Goal: Information Seeking & Learning: Learn about a topic

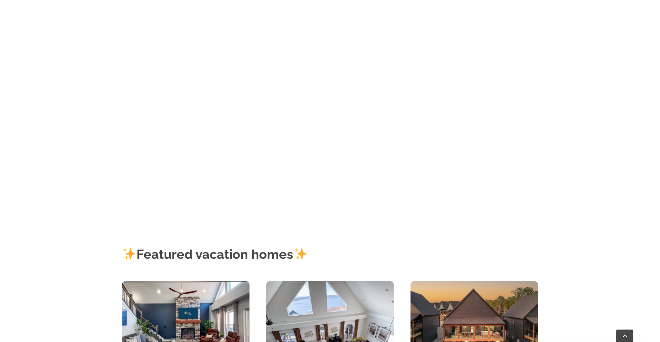
scroll to position [213, 0]
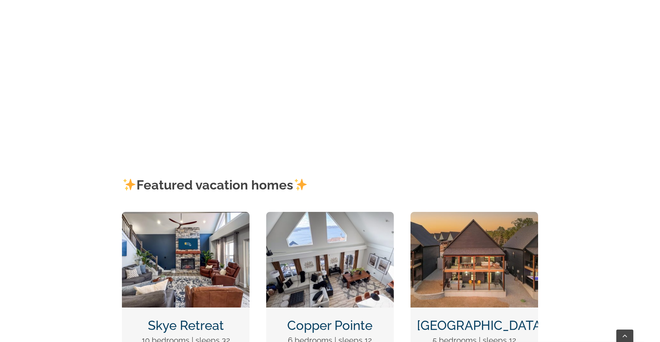
click at [168, 237] on img "Skye Retreat at Table Rock Lake-3004-Edit" at bounding box center [186, 260] width 128 height 96
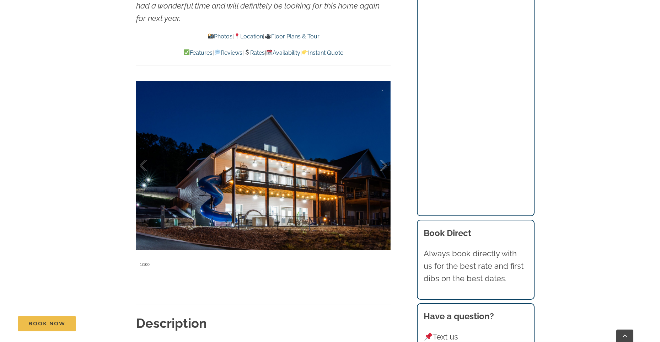
scroll to position [589, 0]
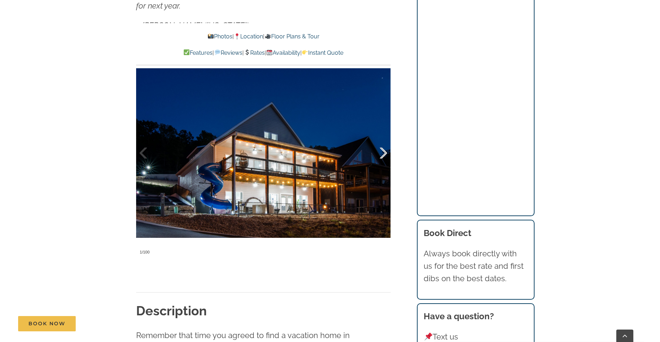
click at [380, 162] on div at bounding box center [376, 153] width 22 height 44
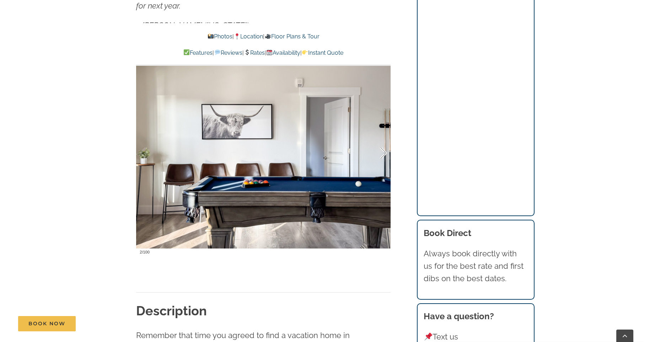
click at [380, 162] on div at bounding box center [376, 153] width 22 height 44
click at [385, 151] on div at bounding box center [376, 153] width 22 height 44
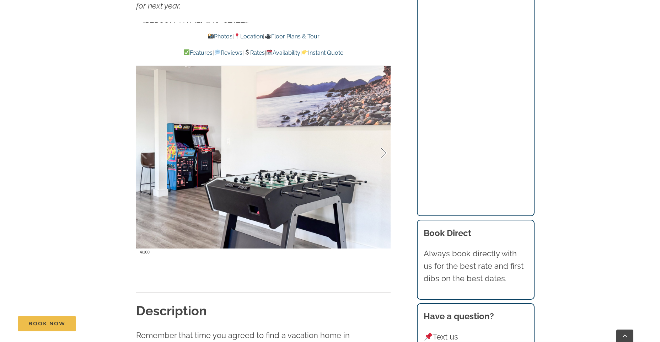
click at [384, 150] on div at bounding box center [376, 153] width 22 height 44
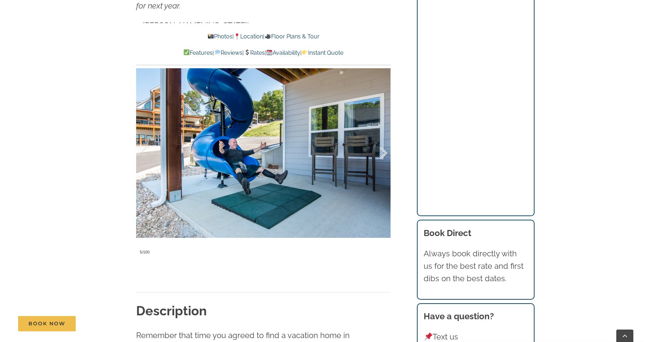
click at [384, 150] on div at bounding box center [376, 153] width 22 height 44
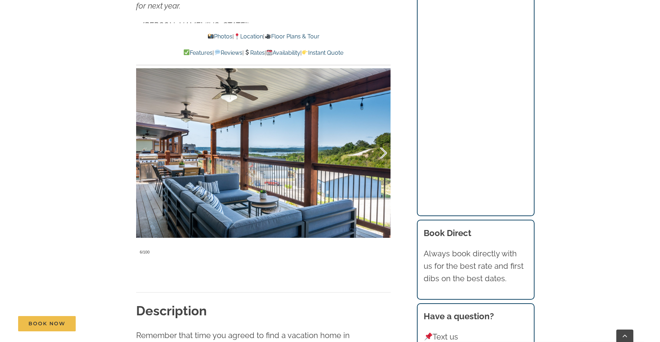
click at [384, 150] on div at bounding box center [376, 153] width 22 height 44
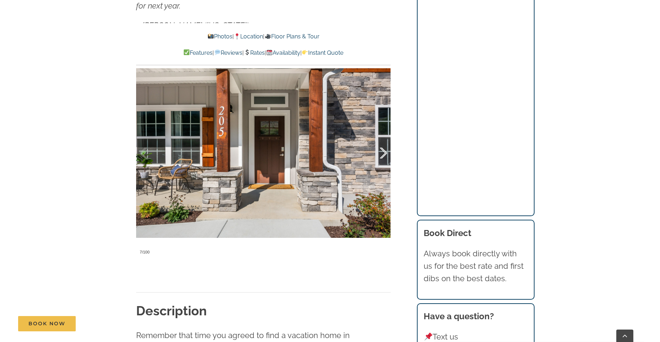
click at [384, 150] on div at bounding box center [376, 153] width 22 height 44
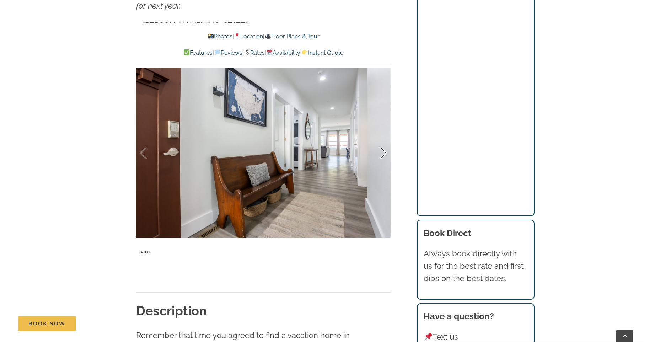
click at [384, 150] on div at bounding box center [376, 153] width 22 height 44
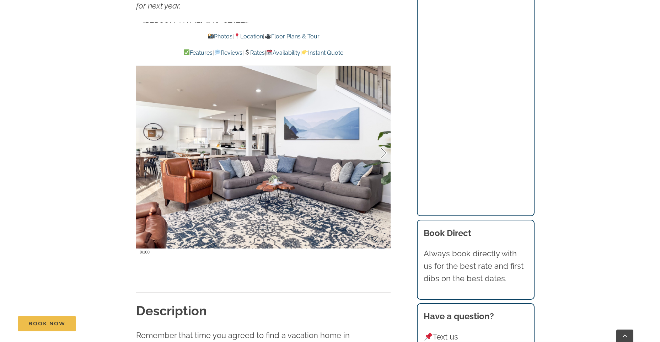
click at [384, 150] on div at bounding box center [376, 153] width 22 height 44
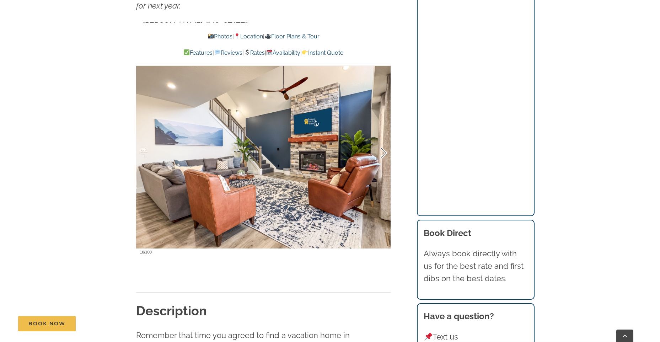
click at [384, 150] on div at bounding box center [376, 153] width 22 height 44
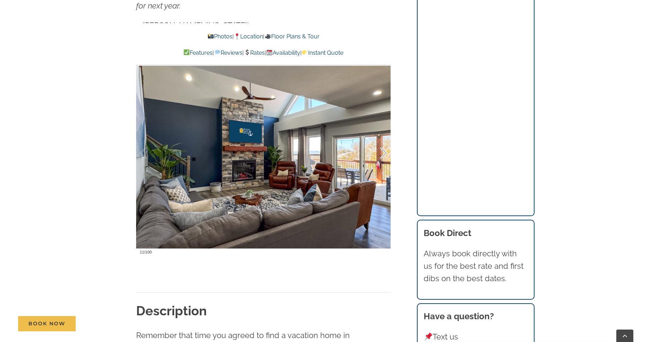
click at [384, 150] on div at bounding box center [376, 153] width 22 height 44
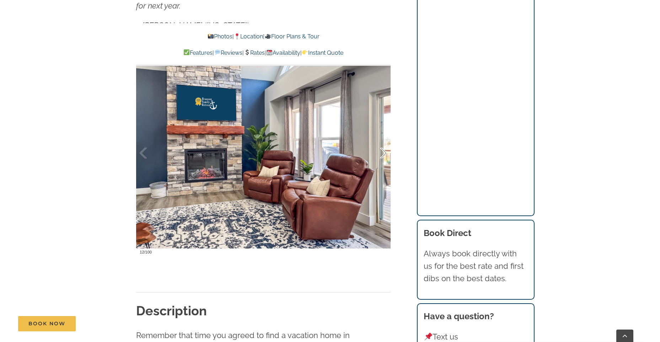
click at [383, 150] on div at bounding box center [376, 153] width 22 height 44
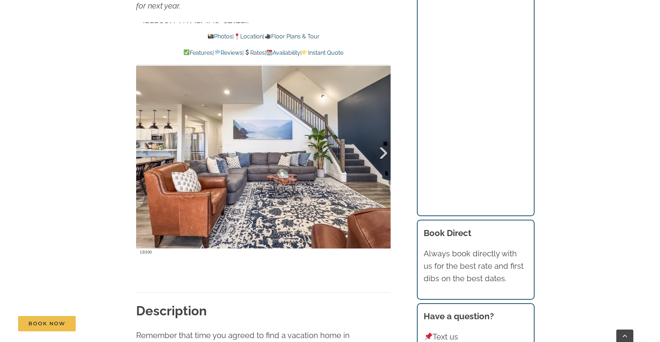
click at [383, 150] on div at bounding box center [376, 153] width 22 height 44
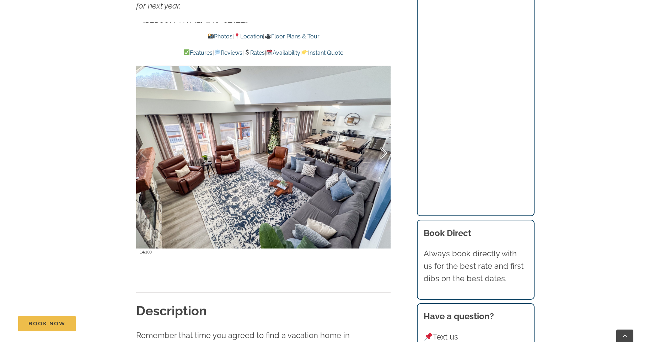
click at [383, 150] on div at bounding box center [376, 153] width 22 height 44
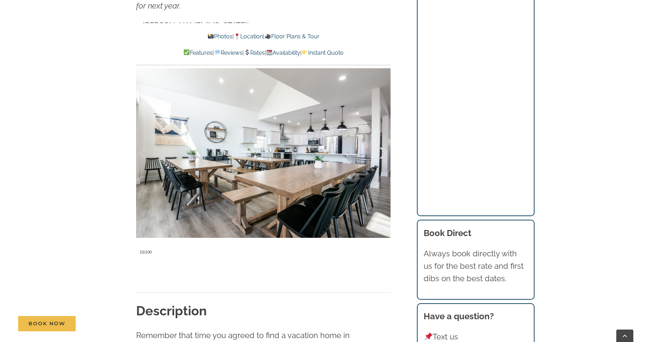
click at [383, 150] on div at bounding box center [376, 153] width 22 height 44
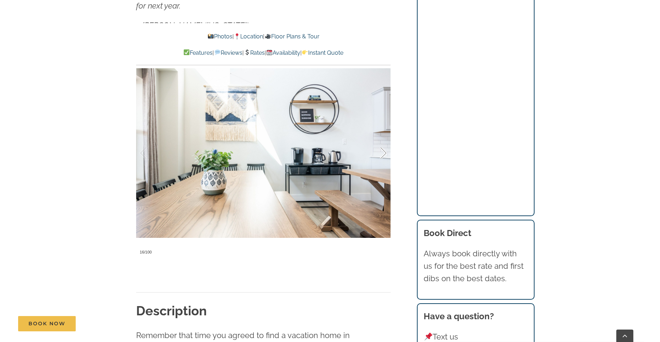
click at [383, 150] on div at bounding box center [376, 153] width 22 height 44
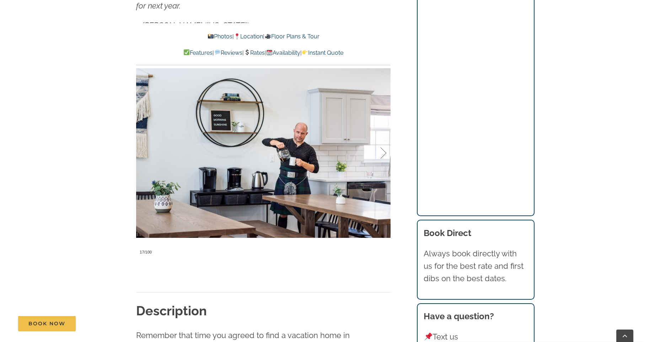
click at [383, 150] on div at bounding box center [376, 153] width 22 height 44
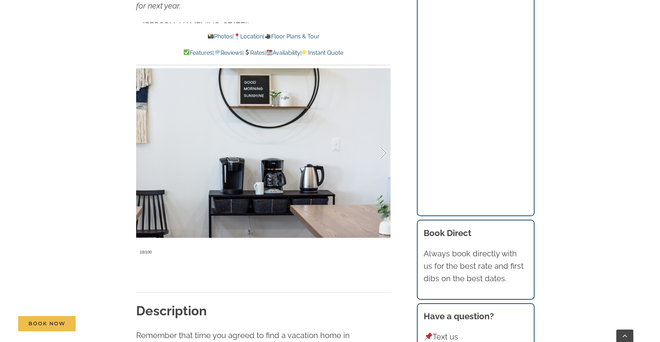
click at [383, 150] on div at bounding box center [376, 153] width 22 height 44
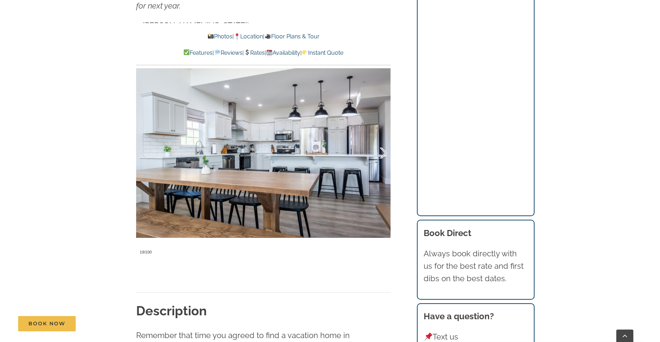
click at [383, 150] on div at bounding box center [376, 153] width 22 height 44
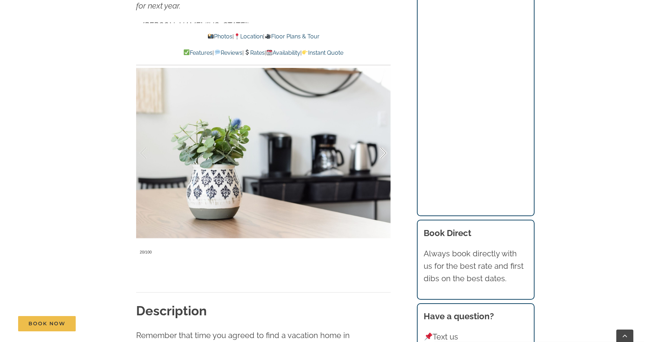
click at [383, 150] on div at bounding box center [376, 153] width 22 height 44
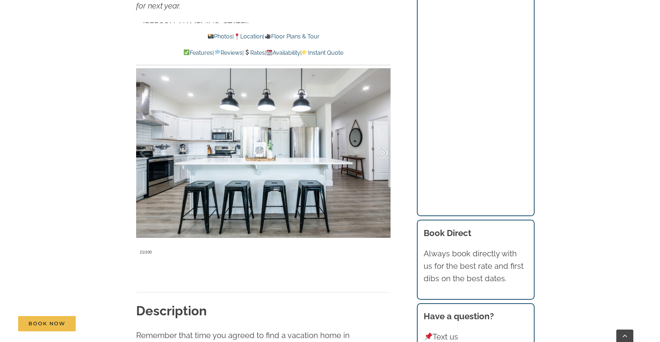
click at [383, 150] on div at bounding box center [376, 153] width 22 height 44
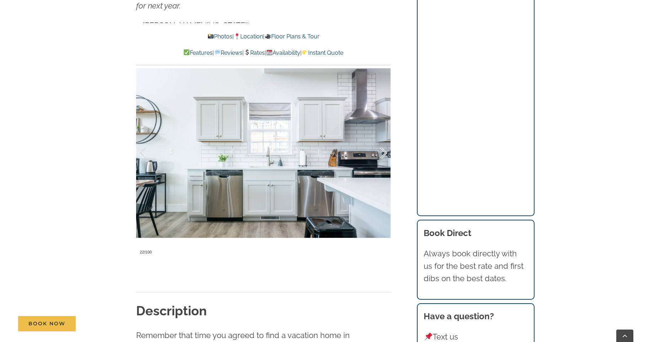
click at [383, 150] on div at bounding box center [376, 153] width 22 height 44
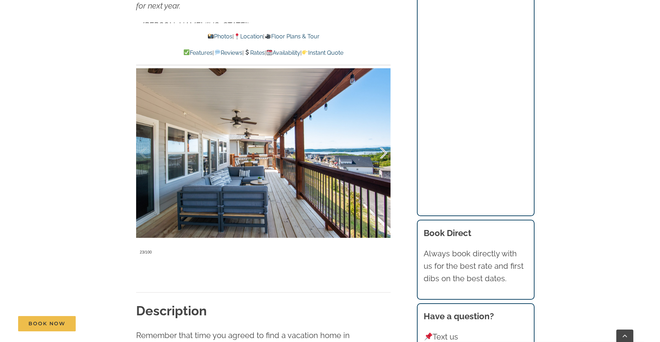
click at [383, 150] on div at bounding box center [376, 153] width 22 height 44
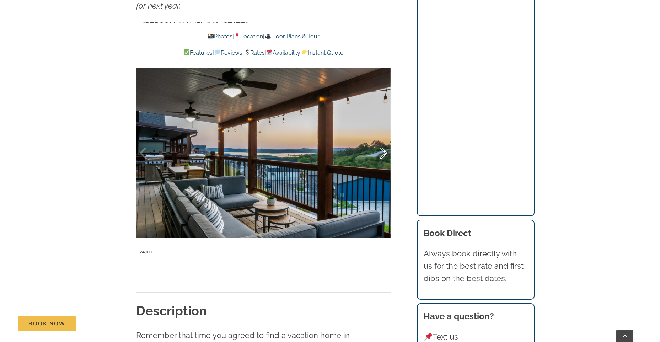
click at [383, 150] on div at bounding box center [376, 153] width 22 height 44
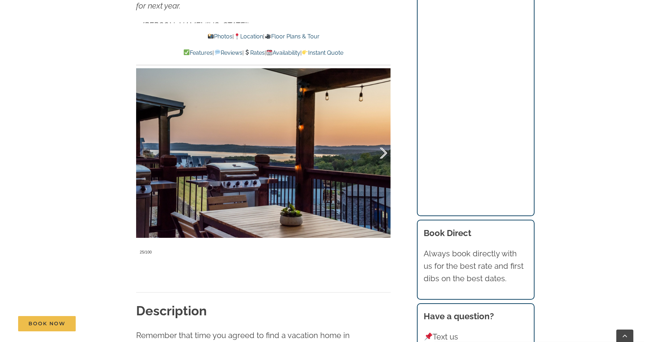
click at [383, 150] on div at bounding box center [376, 153] width 22 height 44
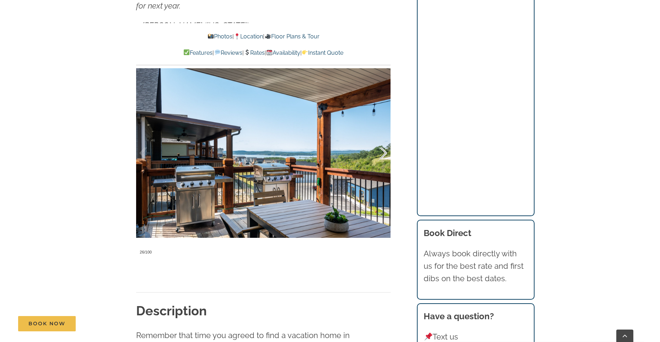
click at [383, 150] on div at bounding box center [376, 153] width 22 height 44
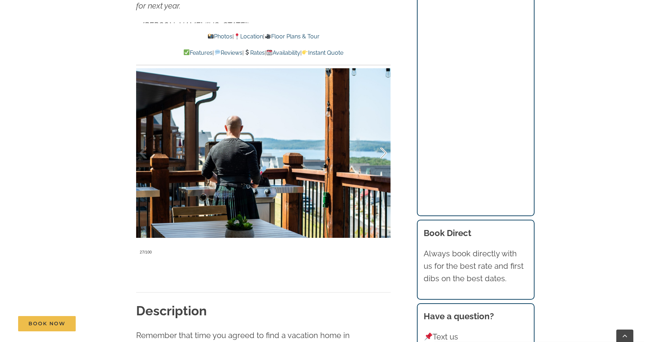
click at [383, 150] on div at bounding box center [376, 153] width 22 height 44
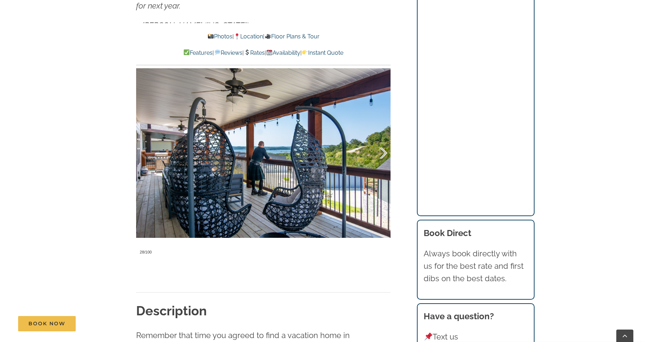
click at [383, 150] on div at bounding box center [376, 153] width 22 height 44
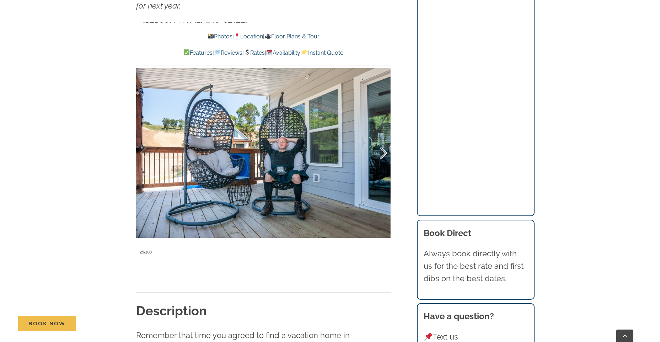
click at [383, 150] on div at bounding box center [376, 153] width 22 height 44
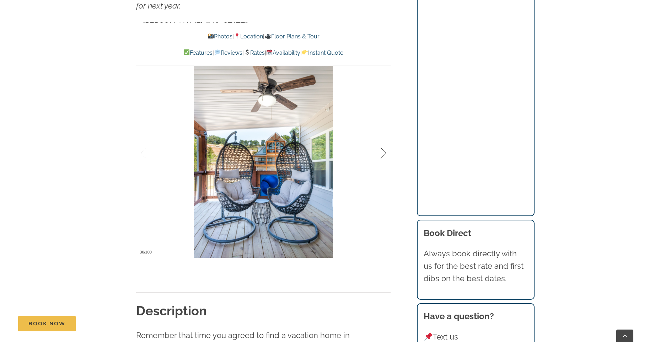
click at [383, 150] on div at bounding box center [376, 153] width 22 height 44
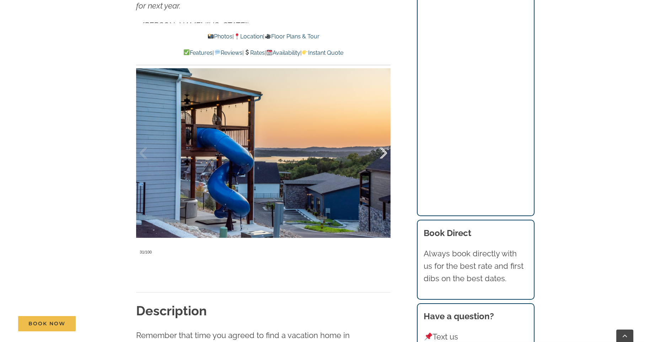
click at [383, 150] on div at bounding box center [376, 153] width 22 height 44
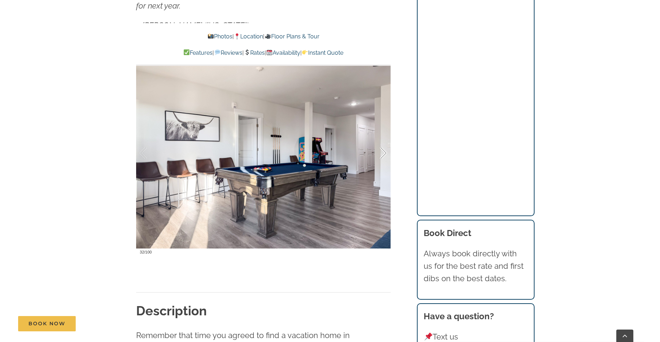
click at [383, 150] on div at bounding box center [376, 153] width 22 height 44
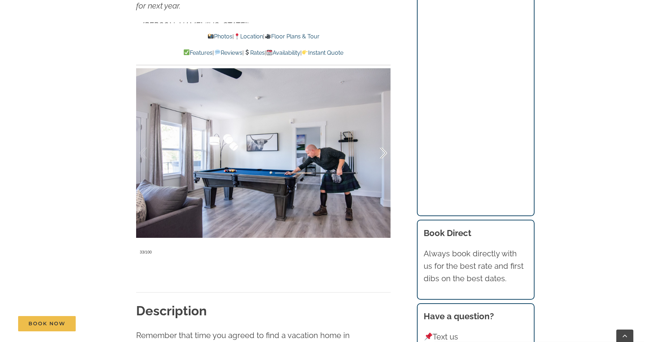
click at [383, 150] on div at bounding box center [376, 153] width 22 height 44
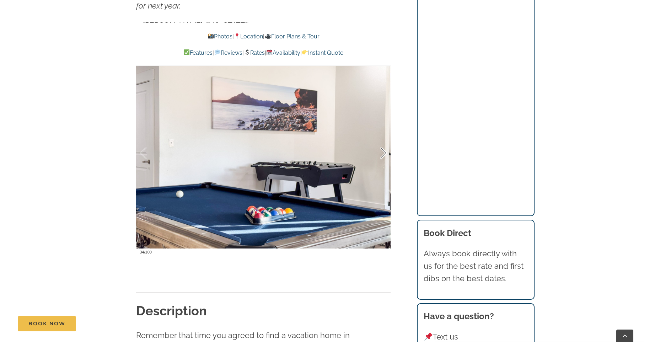
click at [383, 150] on div at bounding box center [376, 153] width 22 height 44
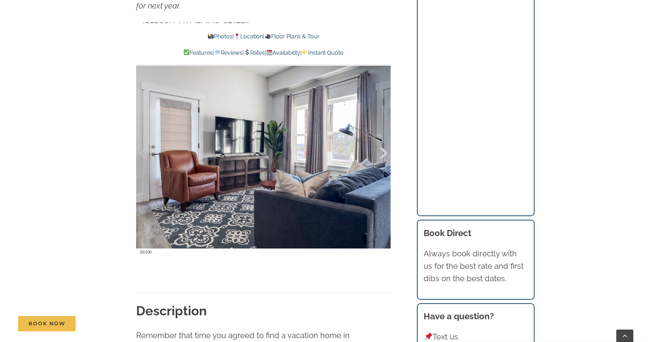
click at [383, 150] on div at bounding box center [376, 153] width 22 height 44
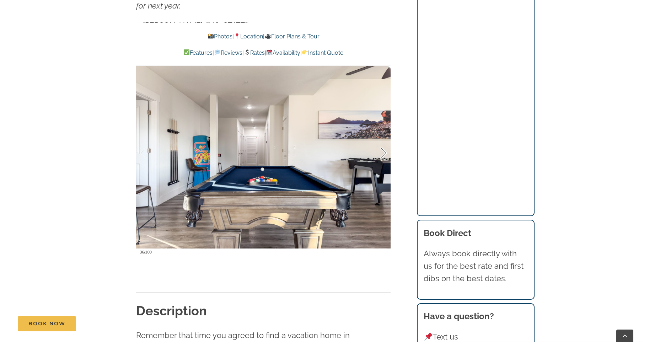
click at [383, 150] on div at bounding box center [376, 153] width 22 height 44
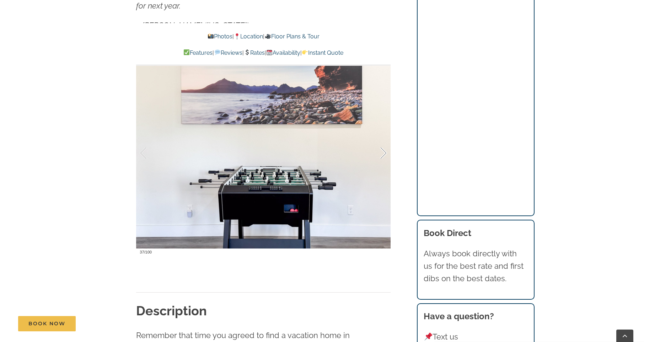
click at [383, 150] on div at bounding box center [376, 153] width 22 height 44
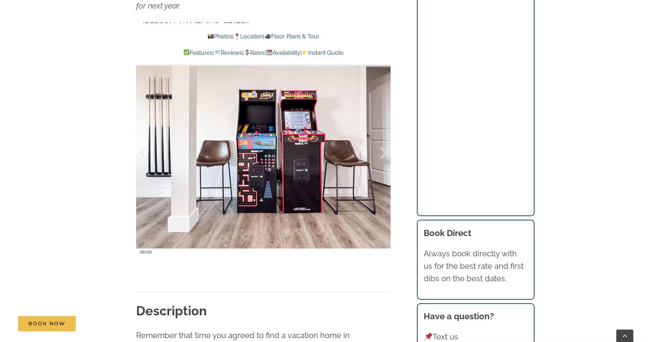
click at [383, 150] on div at bounding box center [376, 153] width 22 height 44
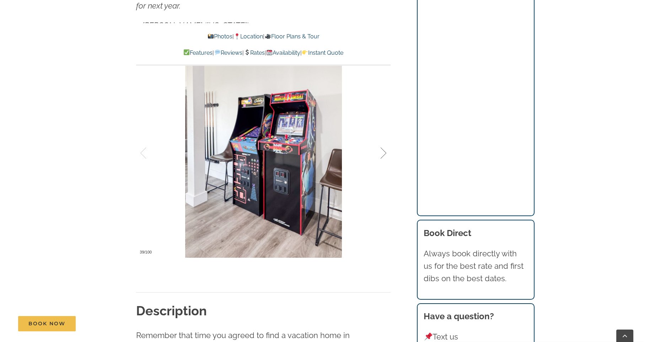
click at [383, 150] on div at bounding box center [376, 153] width 22 height 44
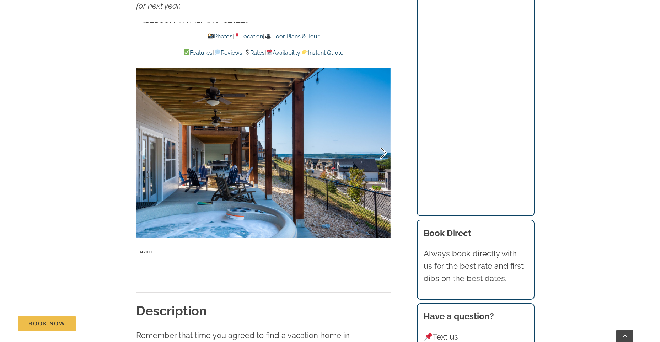
click at [383, 150] on div at bounding box center [376, 153] width 22 height 44
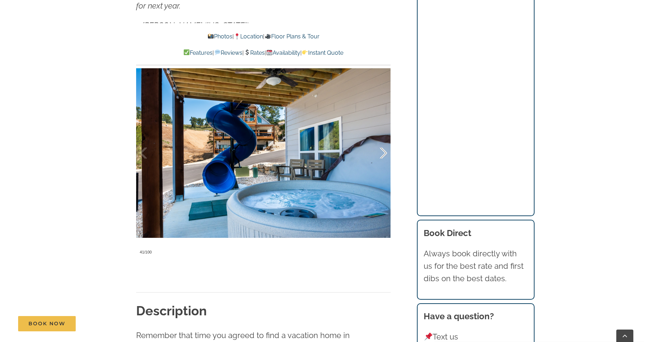
click at [383, 150] on div at bounding box center [376, 153] width 22 height 44
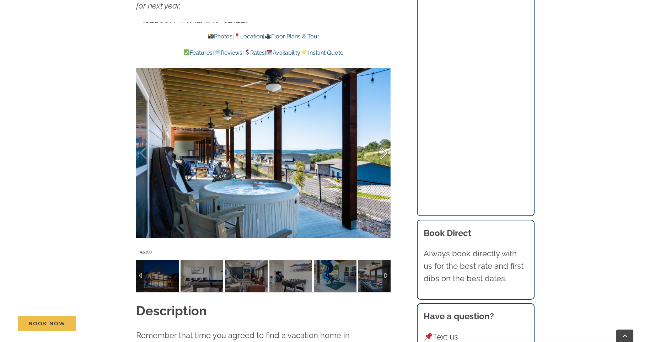
click at [383, 150] on div at bounding box center [376, 153] width 22 height 44
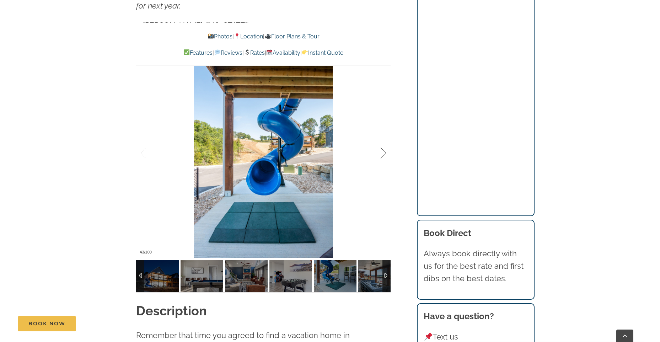
click at [383, 150] on div at bounding box center [376, 153] width 22 height 44
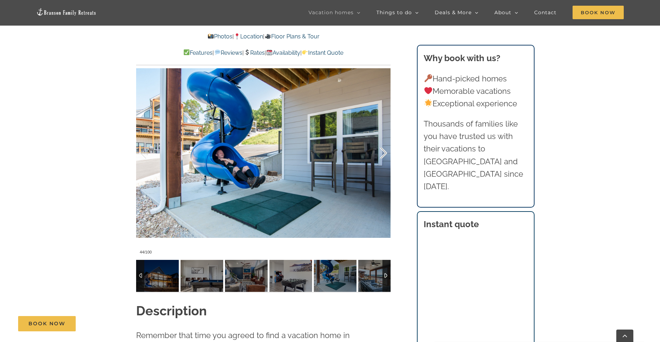
click at [383, 150] on div at bounding box center [376, 153] width 22 height 44
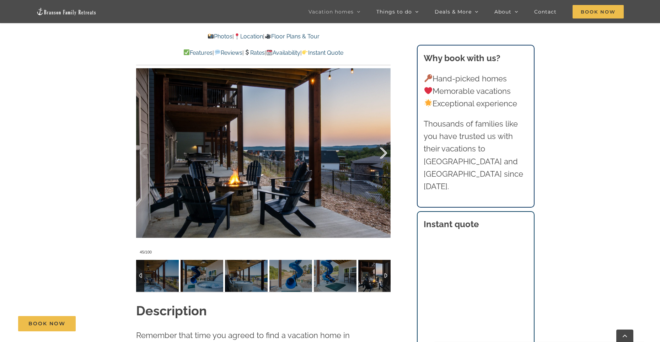
click at [383, 150] on div at bounding box center [376, 153] width 22 height 44
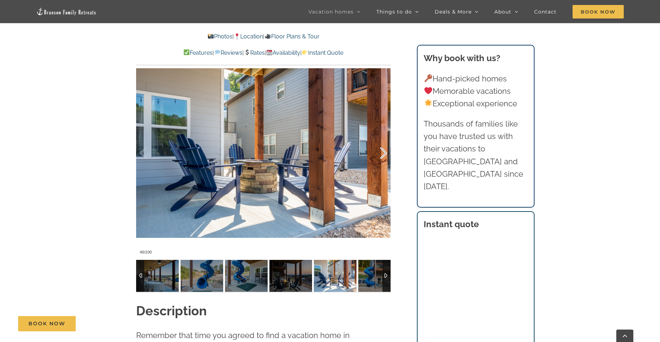
click at [383, 150] on div at bounding box center [376, 153] width 22 height 44
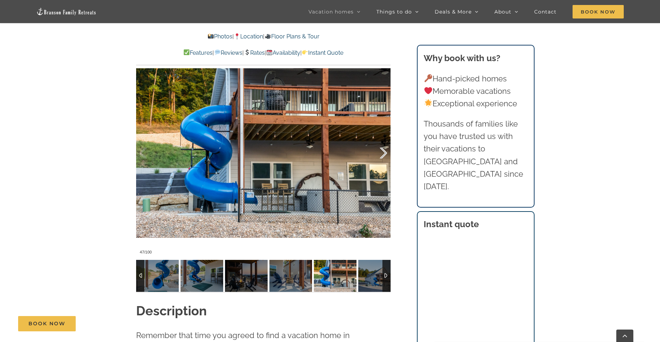
click at [383, 150] on div at bounding box center [376, 153] width 22 height 44
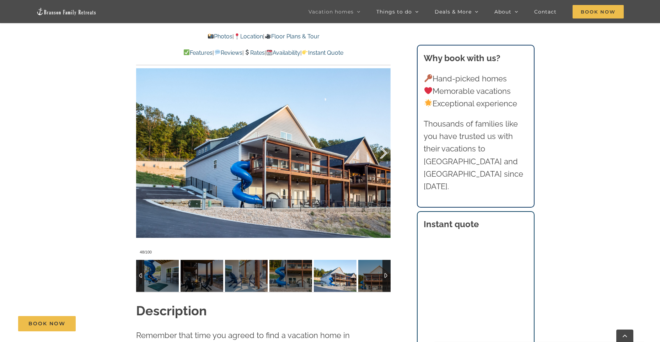
click at [383, 150] on div at bounding box center [376, 153] width 22 height 44
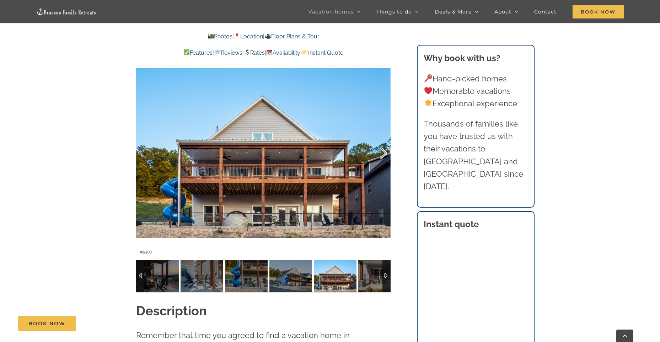
click at [383, 150] on div at bounding box center [376, 153] width 22 height 44
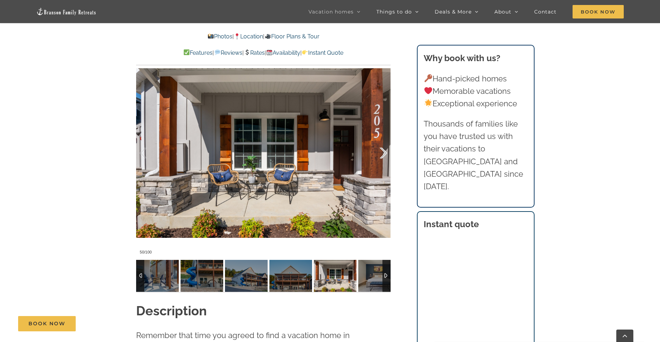
click at [383, 150] on div at bounding box center [376, 153] width 22 height 44
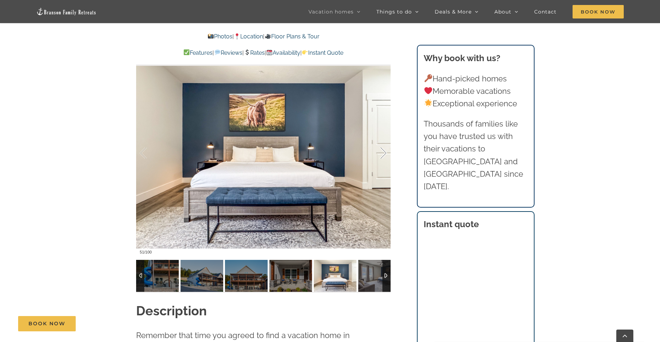
click at [383, 150] on div at bounding box center [376, 153] width 22 height 44
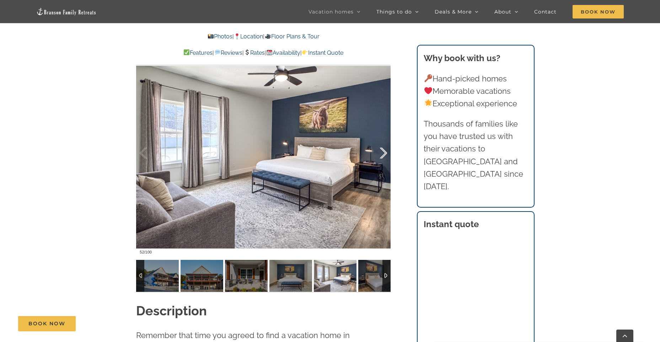
click at [383, 150] on div at bounding box center [376, 153] width 22 height 44
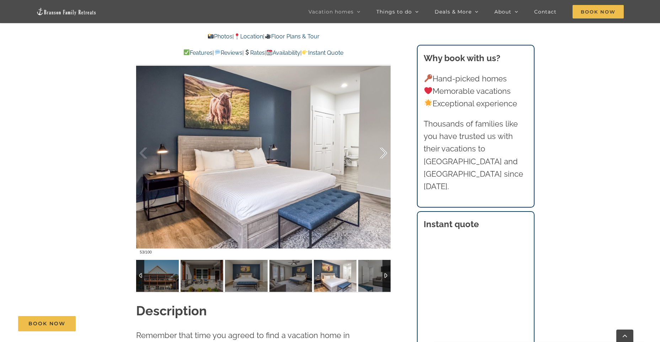
click at [383, 150] on div at bounding box center [376, 153] width 22 height 44
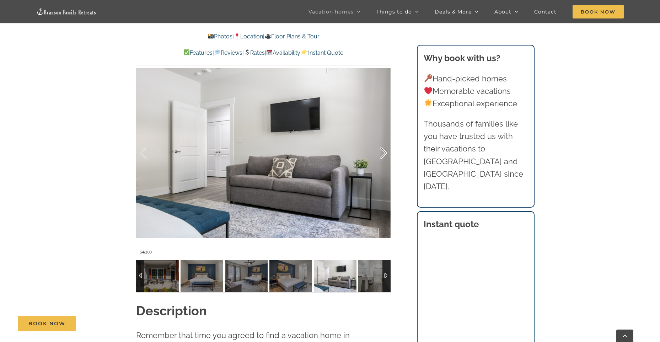
click at [383, 150] on div at bounding box center [376, 153] width 22 height 44
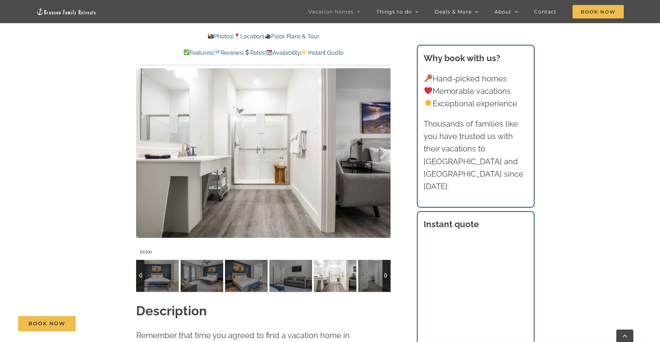
click at [385, 155] on div at bounding box center [376, 153] width 22 height 44
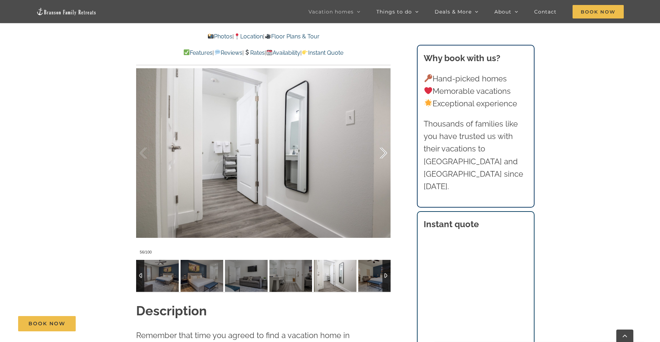
click at [385, 155] on div at bounding box center [376, 153] width 22 height 44
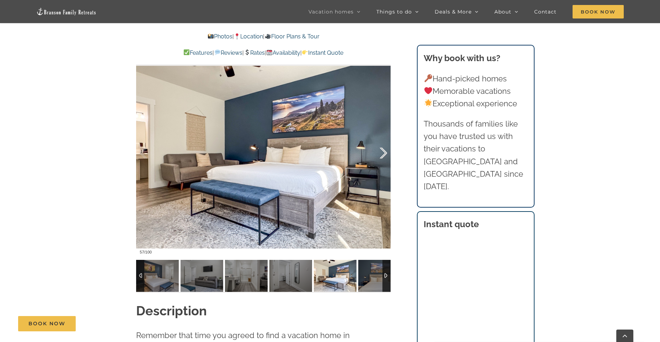
click at [385, 155] on div at bounding box center [376, 153] width 22 height 44
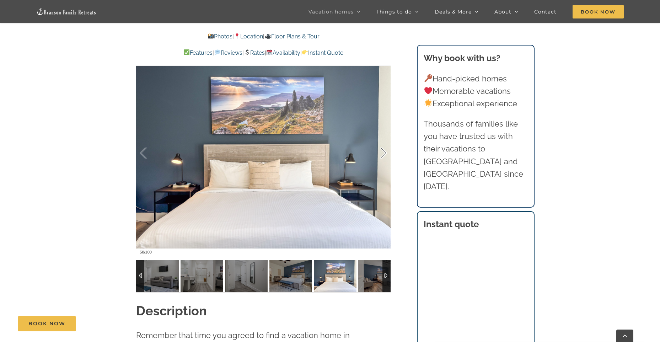
click at [385, 155] on div at bounding box center [376, 153] width 22 height 44
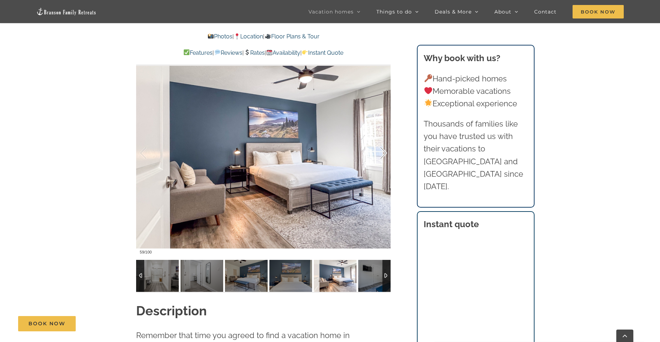
click at [385, 155] on div at bounding box center [376, 153] width 22 height 44
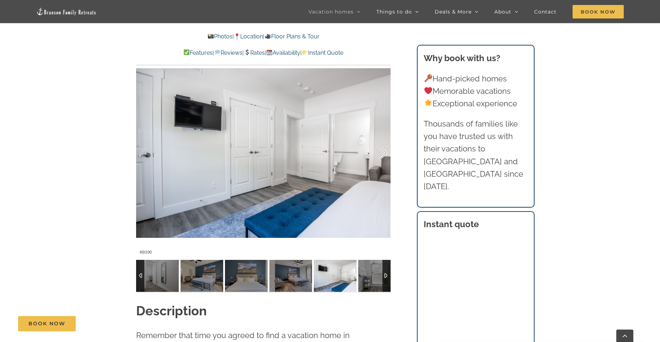
click at [385, 155] on div at bounding box center [376, 153] width 22 height 44
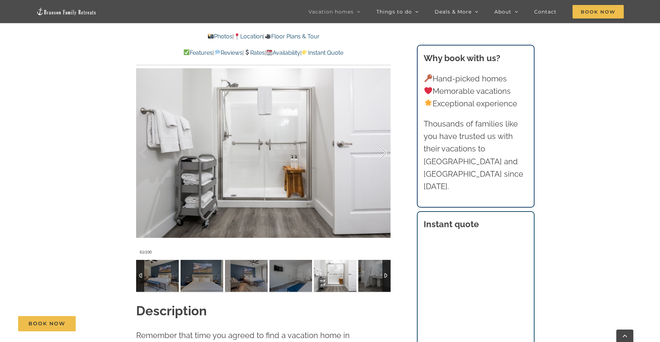
click at [385, 155] on div at bounding box center [376, 153] width 22 height 44
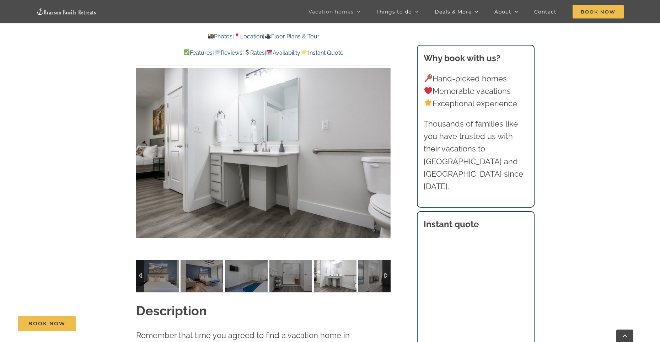
click at [385, 155] on div at bounding box center [263, 152] width 254 height 209
click at [385, 152] on div at bounding box center [376, 153] width 22 height 44
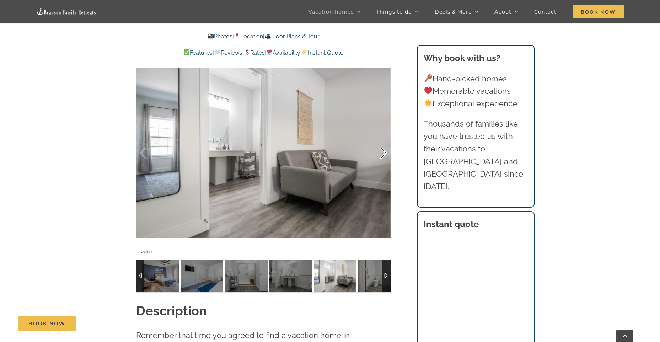
click at [385, 152] on div at bounding box center [376, 153] width 22 height 44
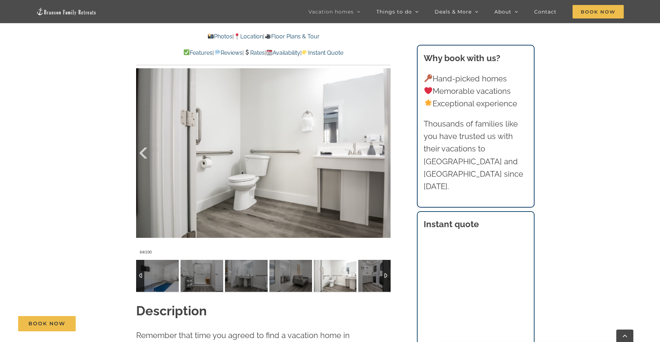
click at [144, 156] on div at bounding box center [151, 153] width 22 height 44
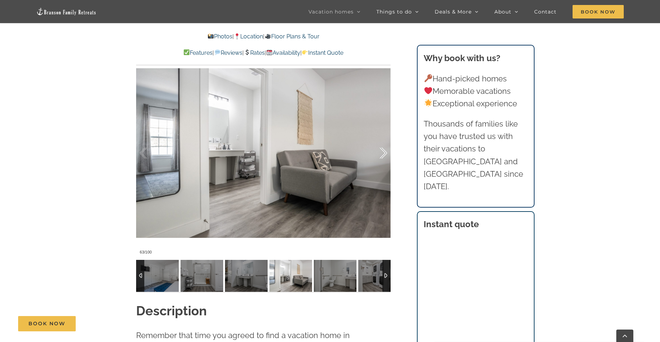
click at [384, 153] on div at bounding box center [376, 153] width 22 height 44
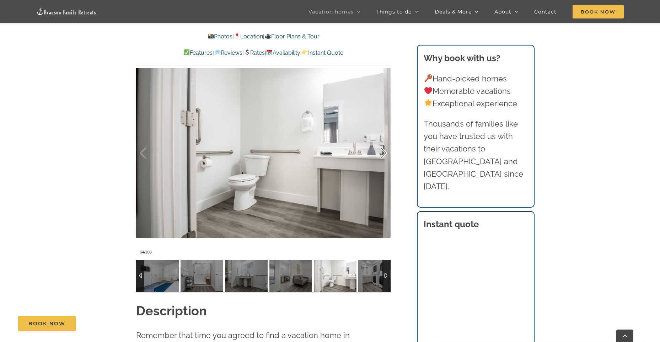
click at [384, 153] on div at bounding box center [376, 153] width 22 height 44
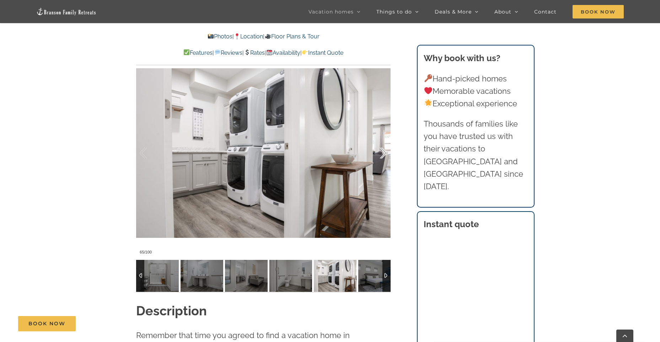
click at [384, 153] on div at bounding box center [376, 153] width 22 height 44
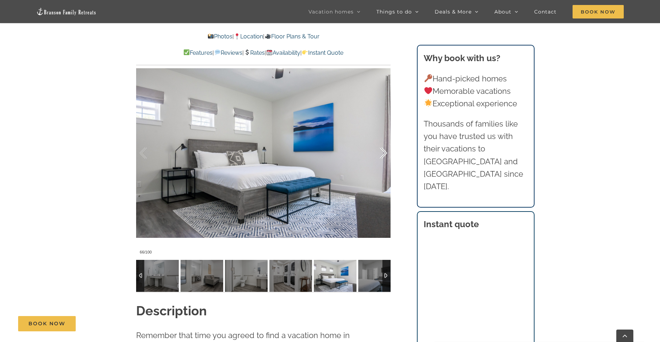
click at [384, 153] on div at bounding box center [376, 153] width 22 height 44
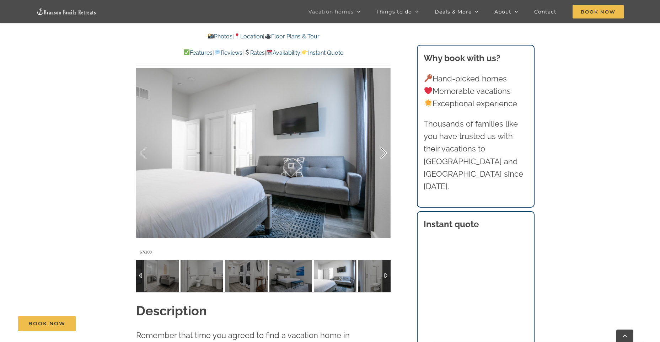
click at [384, 153] on div at bounding box center [376, 153] width 22 height 44
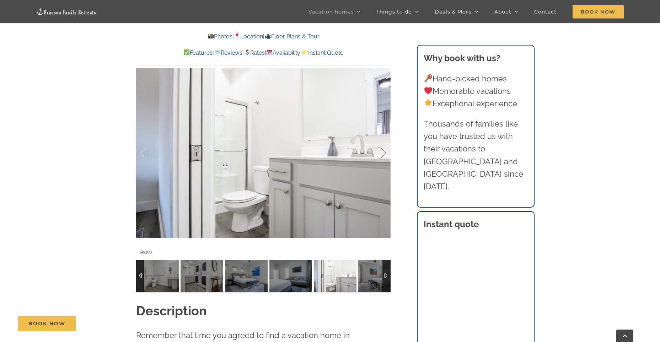
click at [384, 153] on div at bounding box center [376, 153] width 22 height 44
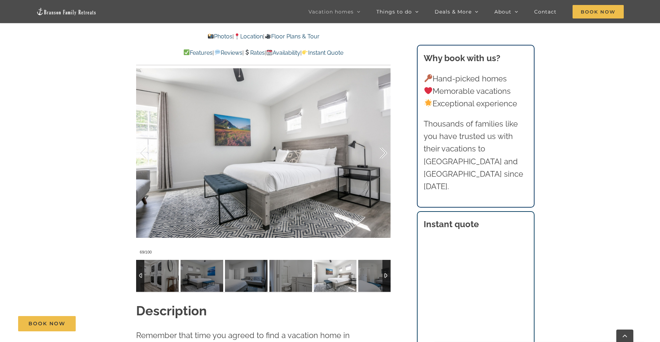
click at [384, 153] on div at bounding box center [376, 153] width 22 height 44
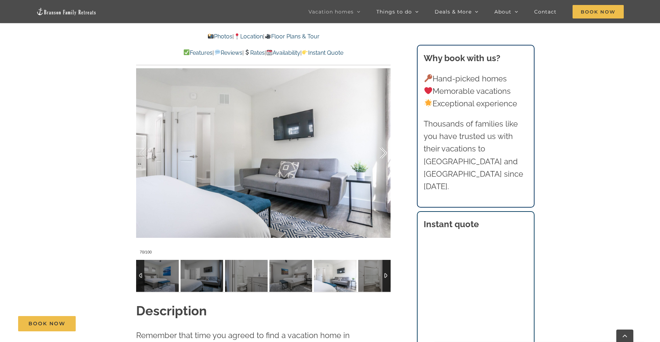
click at [384, 153] on div at bounding box center [376, 153] width 22 height 44
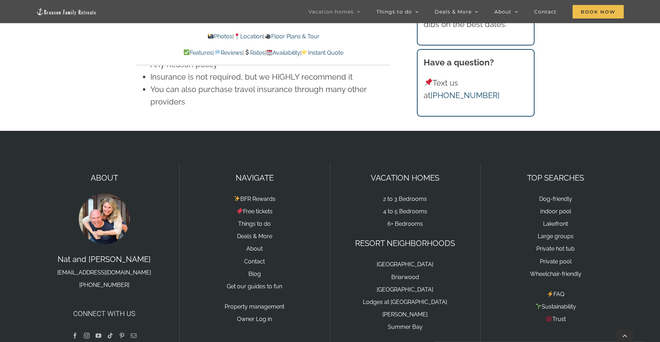
scroll to position [5232, 0]
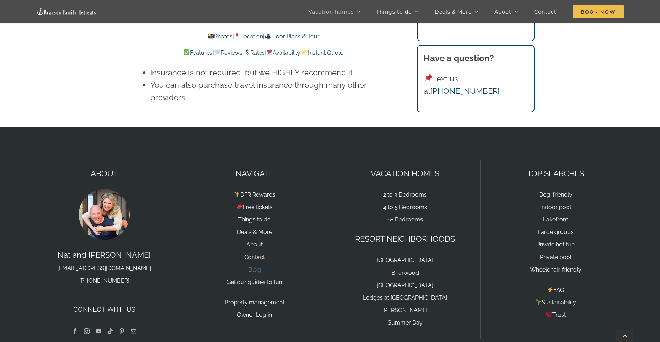
click at [256, 266] on link "Blog" at bounding box center [254, 269] width 12 height 7
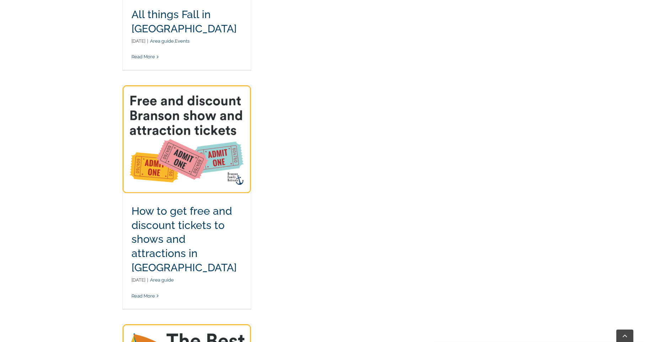
scroll to position [213, 0]
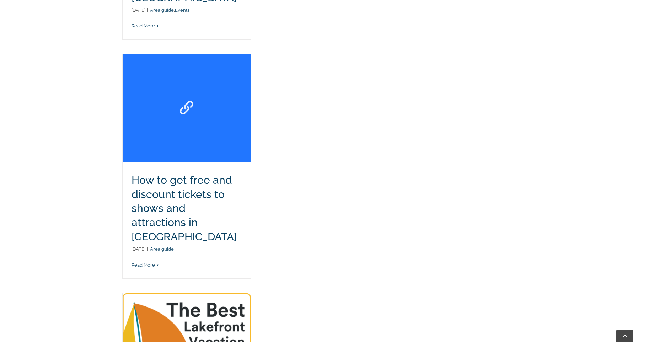
click at [202, 112] on link "How to get free and discount tickets to shows and attractions in Branson" at bounding box center [187, 108] width 128 height 108
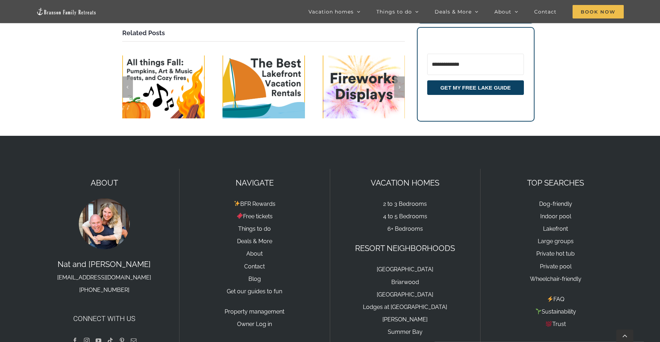
scroll to position [2187, 0]
